Goal: Book appointment/travel/reservation

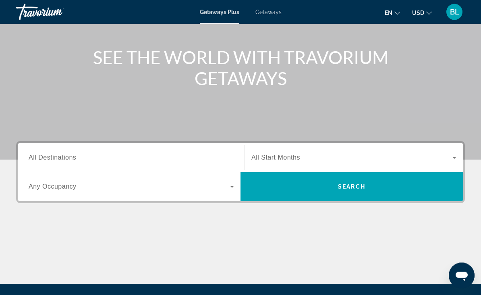
scroll to position [146, 0]
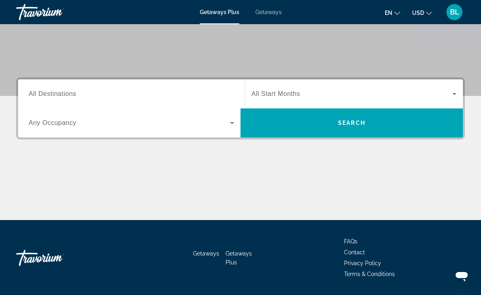
click at [164, 98] on input "Destination All Destinations" at bounding box center [132, 94] width 206 height 10
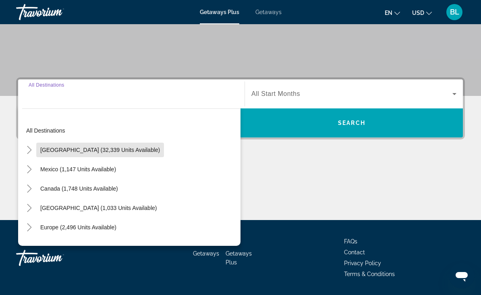
click at [123, 150] on span "[GEOGRAPHIC_DATA] (32,339 units available)" at bounding box center [100, 150] width 120 height 6
type input "**********"
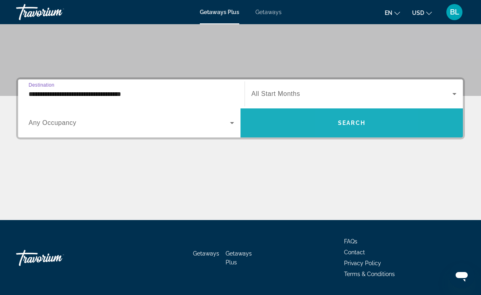
click at [339, 120] on span "Search" at bounding box center [351, 123] width 27 height 6
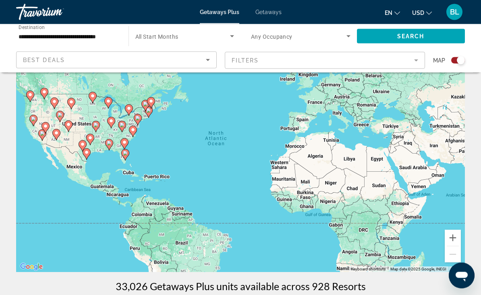
scroll to position [50, 0]
click at [122, 152] on icon "Main content" at bounding box center [125, 154] width 8 height 11
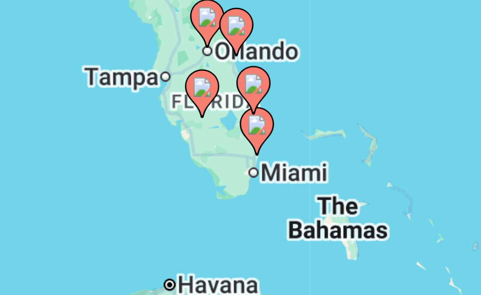
type input "**********"
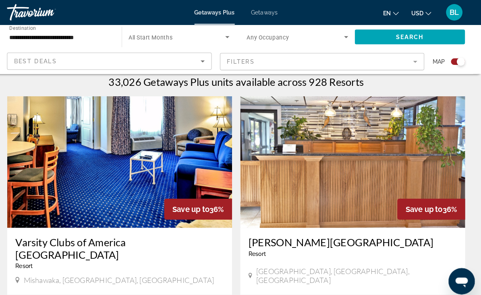
click at [363, 57] on mat-form-field "Filters" at bounding box center [325, 60] width 201 height 17
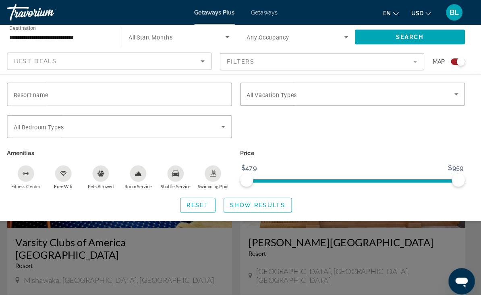
click at [415, 33] on span "Search" at bounding box center [410, 36] width 27 height 6
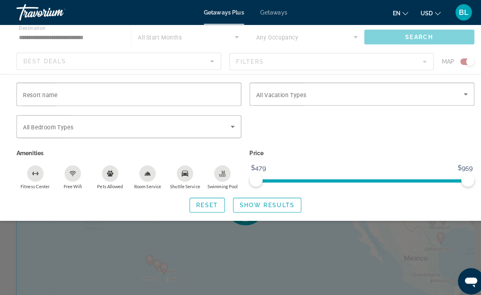
click at [321, 245] on div "Search widget" at bounding box center [240, 208] width 481 height 174
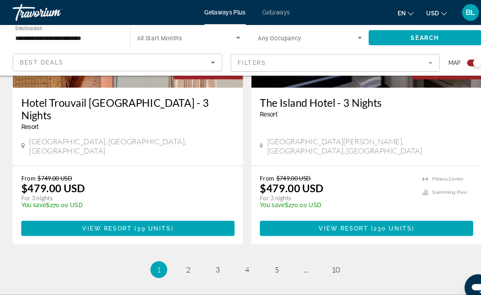
scroll to position [1811, 0]
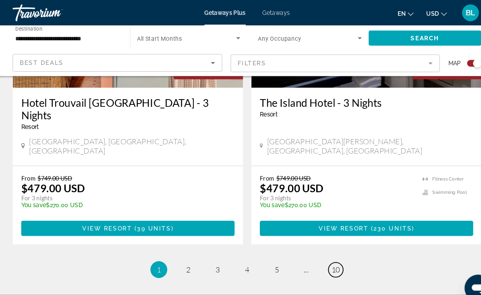
click at [321, 254] on span "10" at bounding box center [325, 258] width 8 height 9
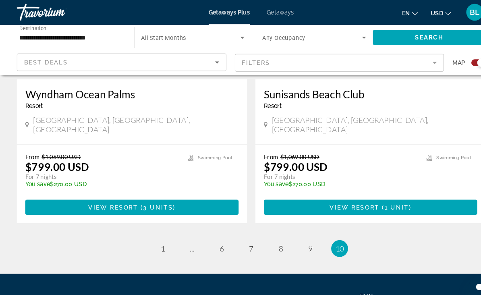
scroll to position [1547, 0]
